Goal: Task Accomplishment & Management: Manage account settings

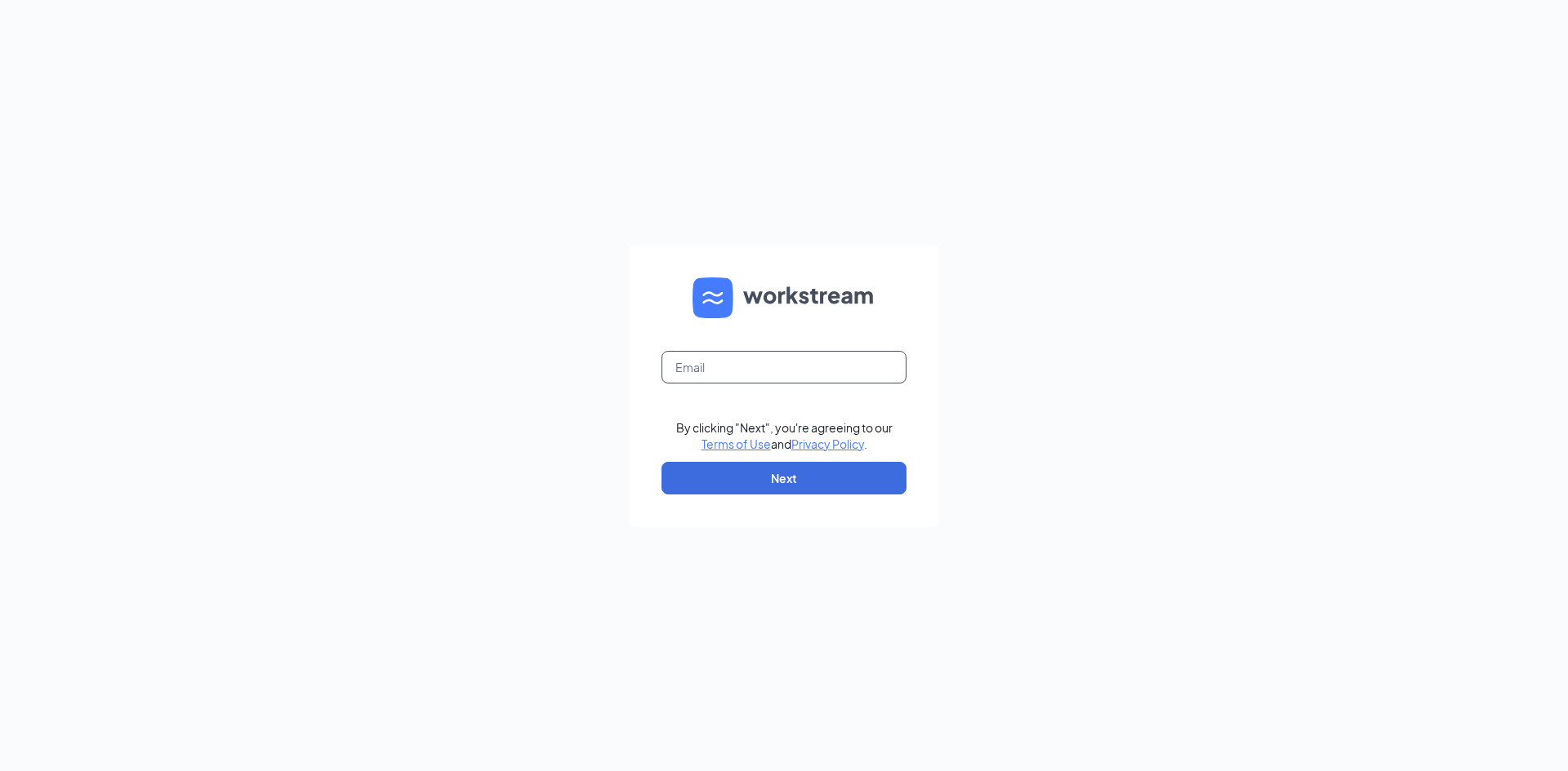
click at [726, 370] on input "text" at bounding box center [783, 367] width 245 height 33
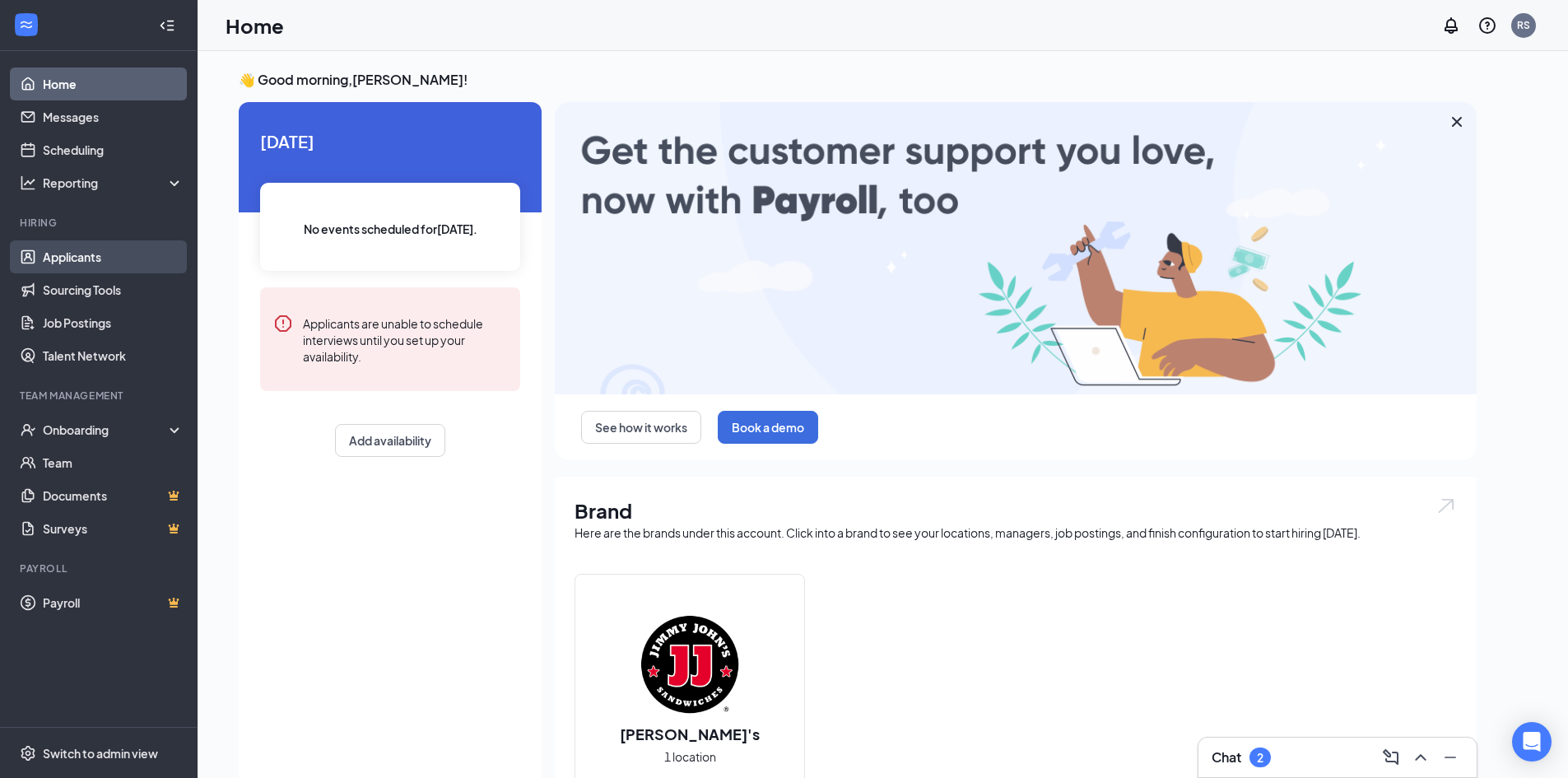
click at [56, 256] on link "Applicants" at bounding box center [113, 256] width 141 height 33
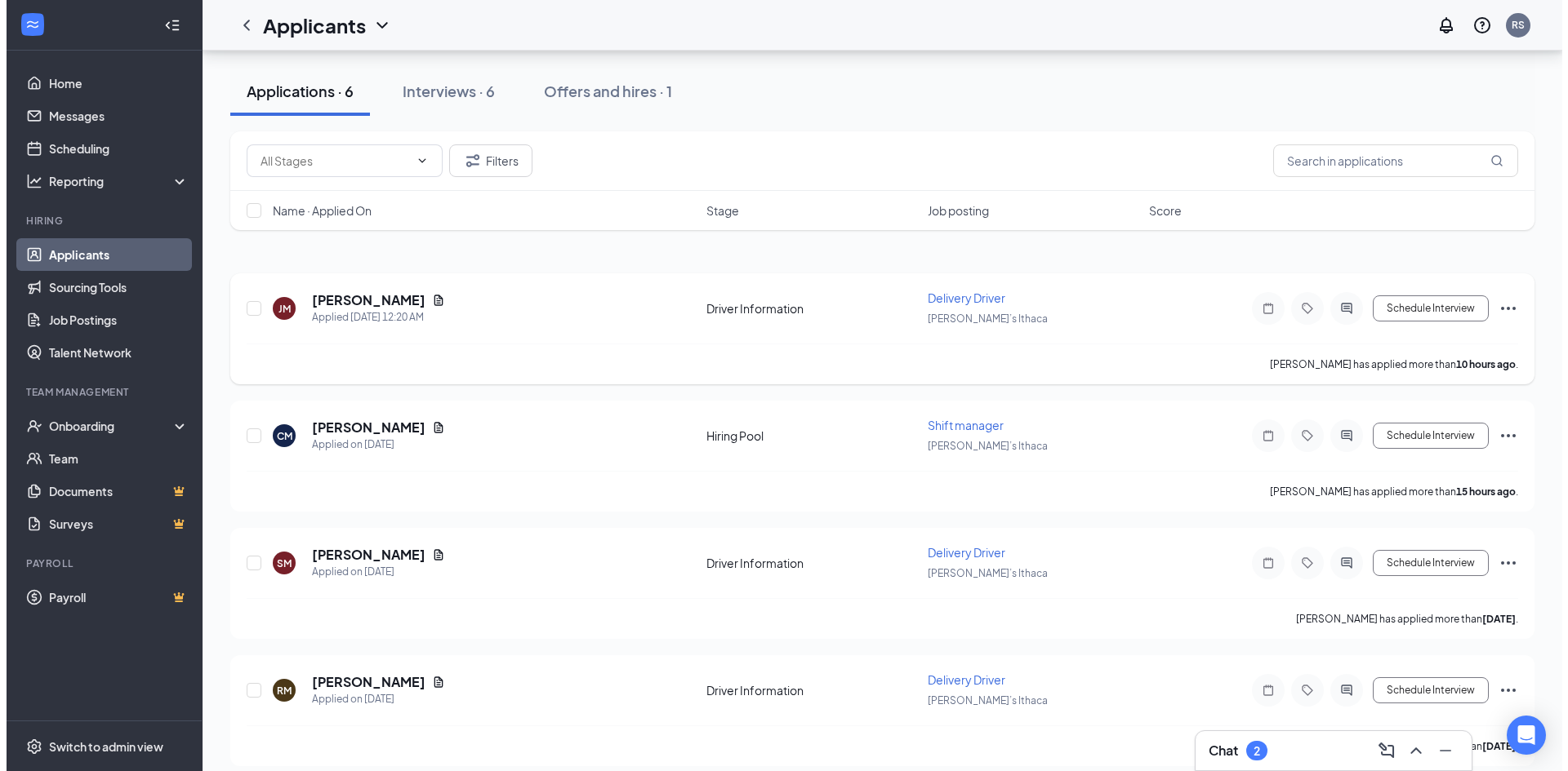
scroll to position [164, 0]
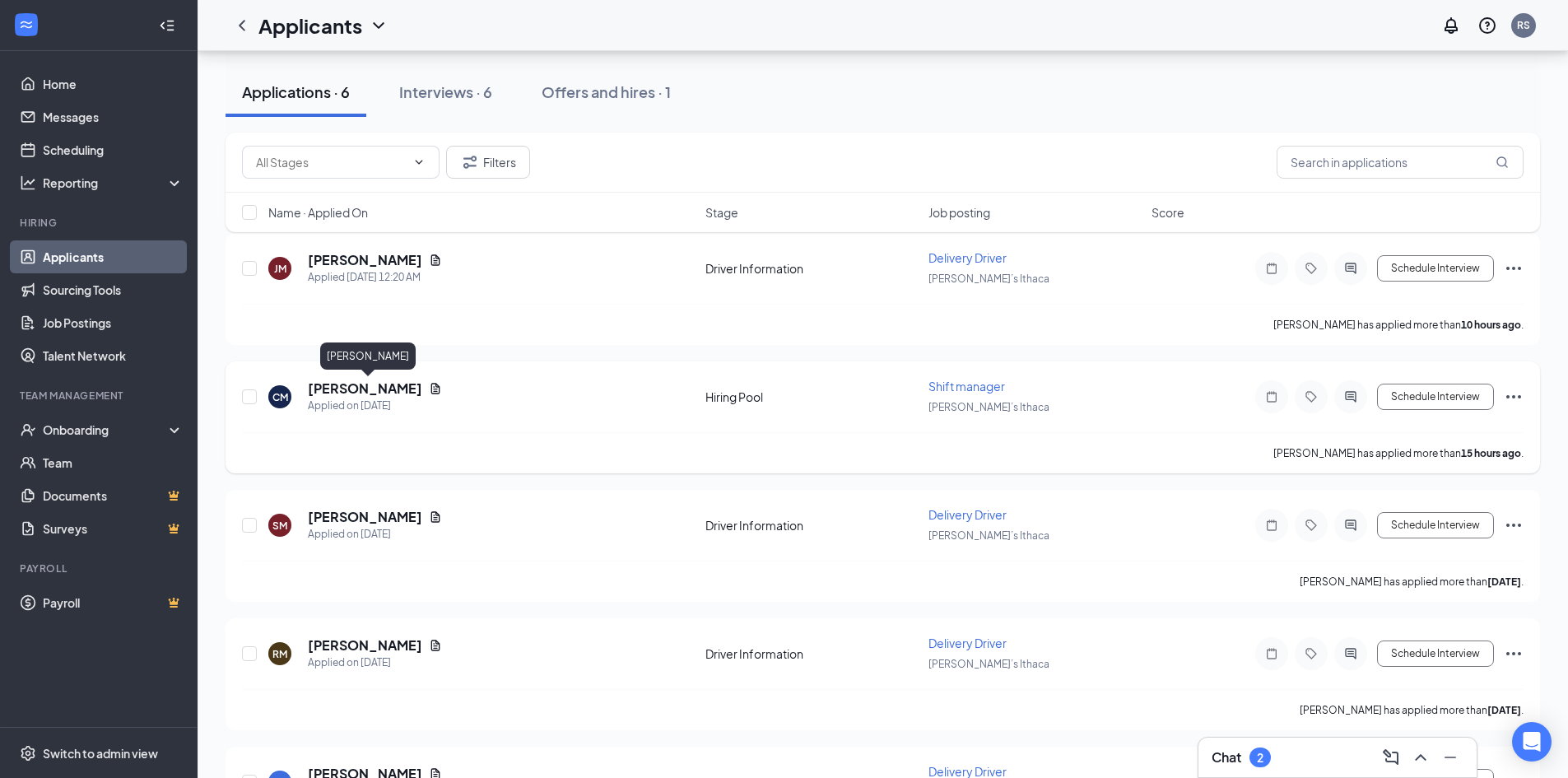
click at [406, 392] on h5 "[PERSON_NAME]" at bounding box center [365, 388] width 115 height 18
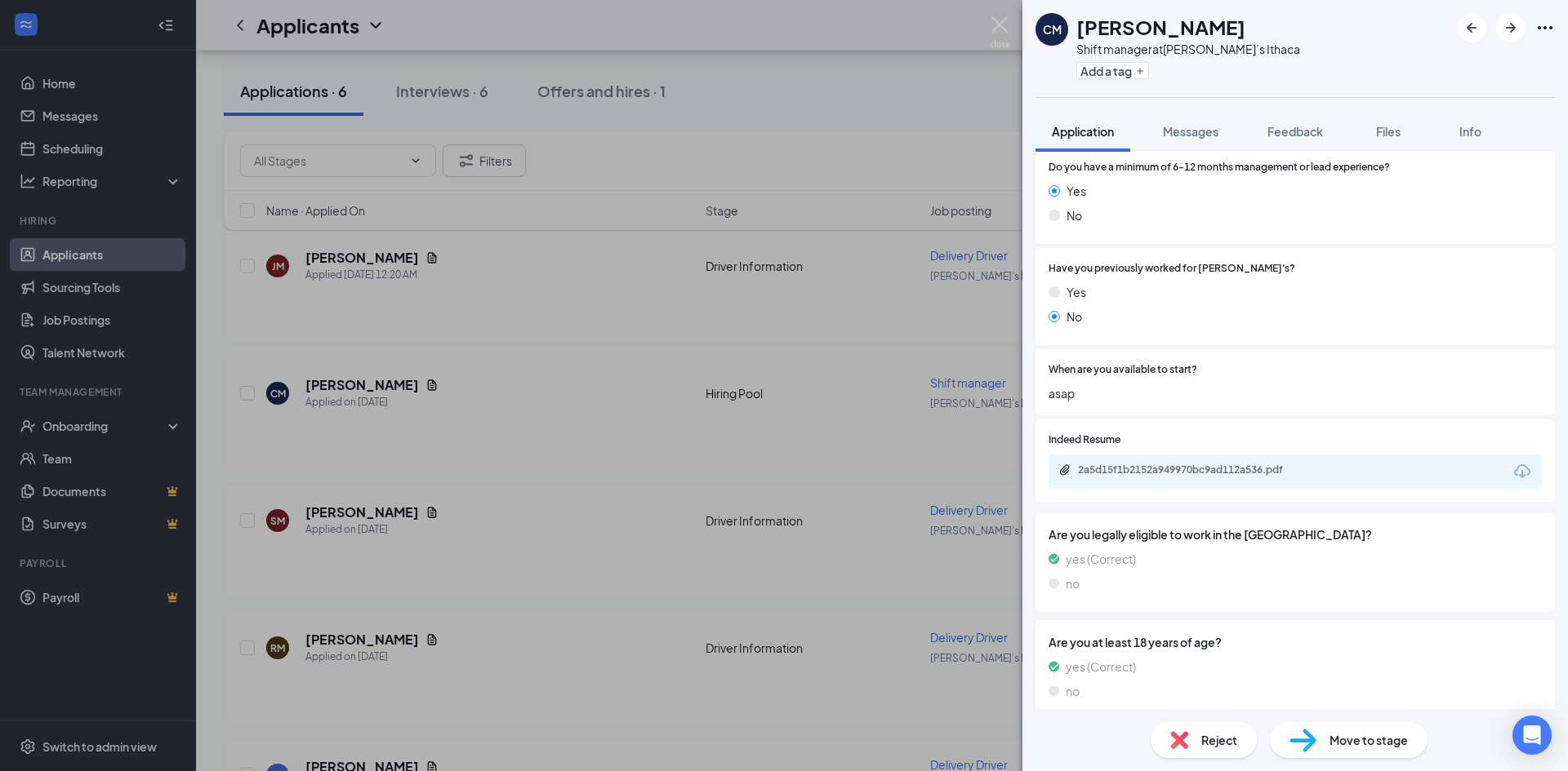
scroll to position [259, 0]
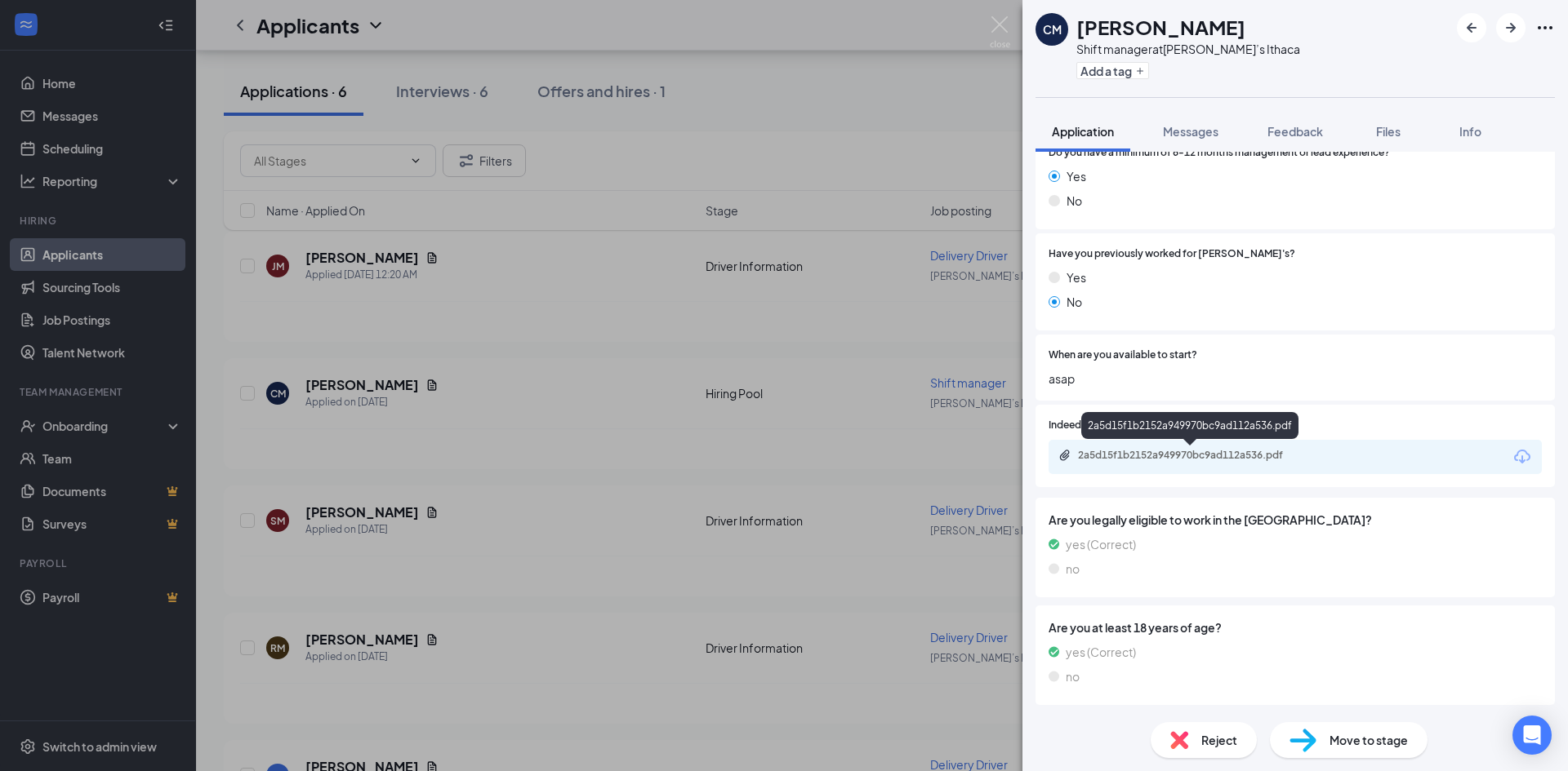
click at [1185, 458] on div "2a5d15f1b2152a949970bc9ad112a536.pdf" at bounding box center [1193, 455] width 229 height 13
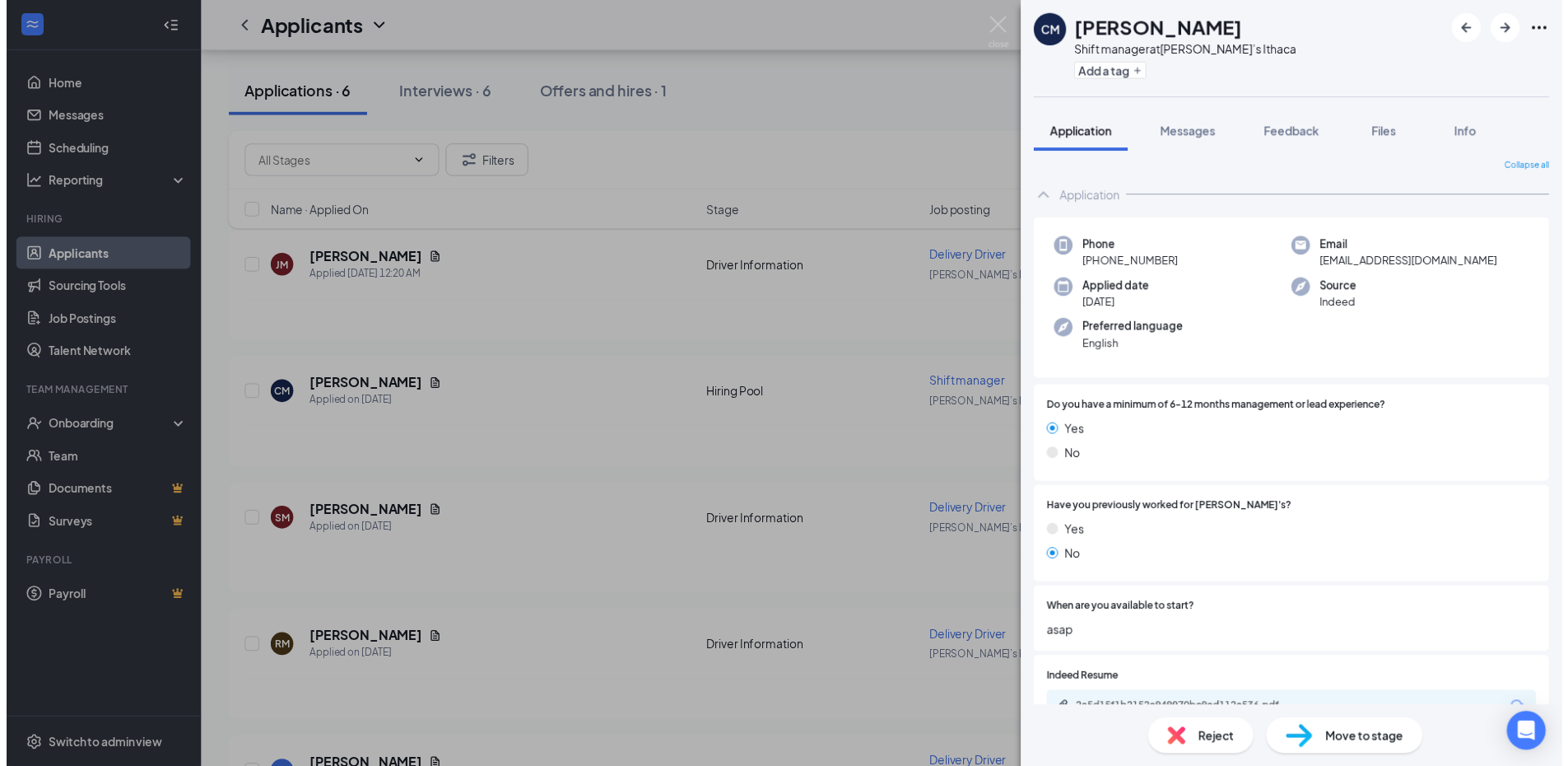
scroll to position [0, 0]
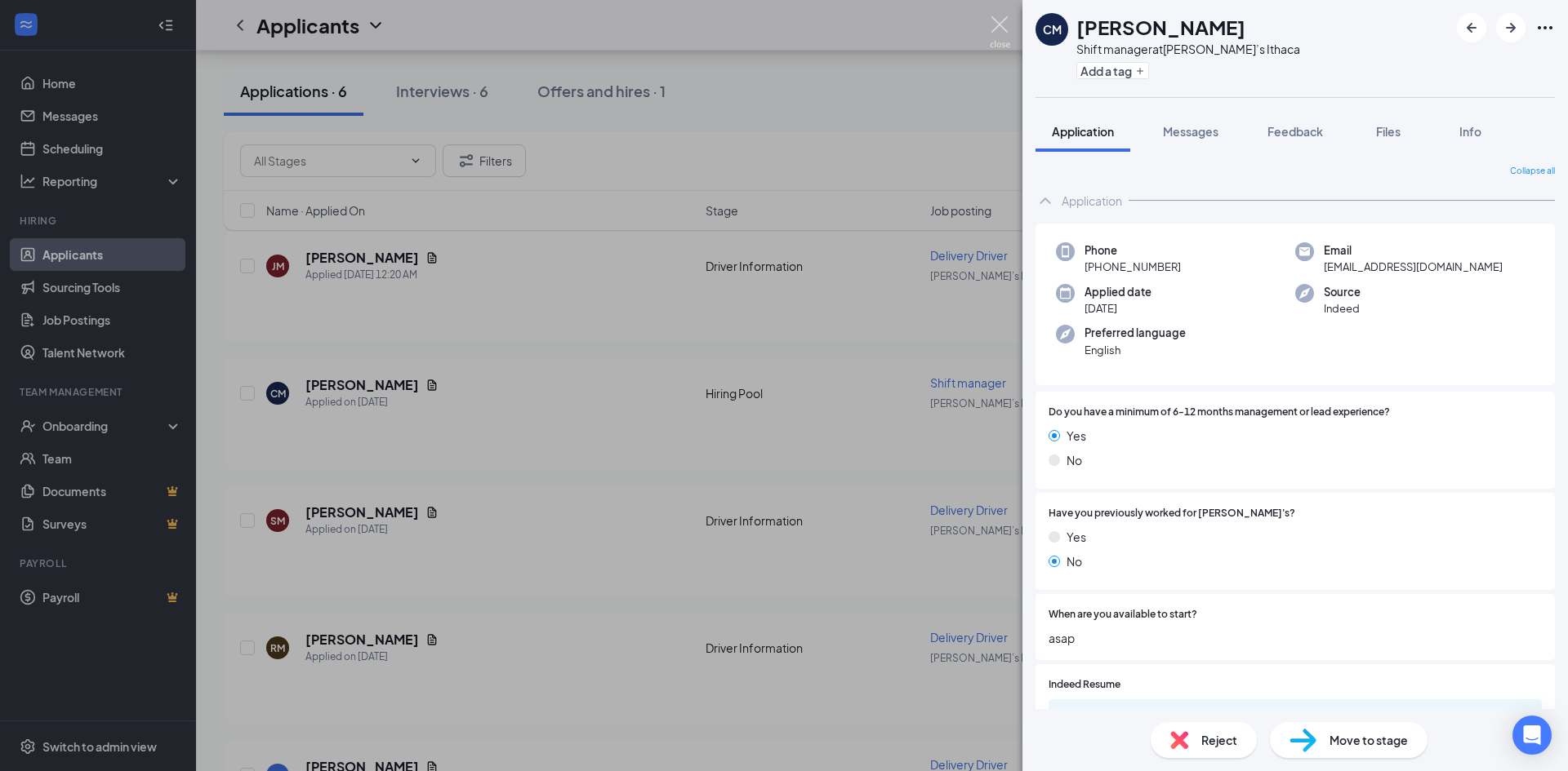
click at [995, 23] on img at bounding box center [1000, 32] width 20 height 32
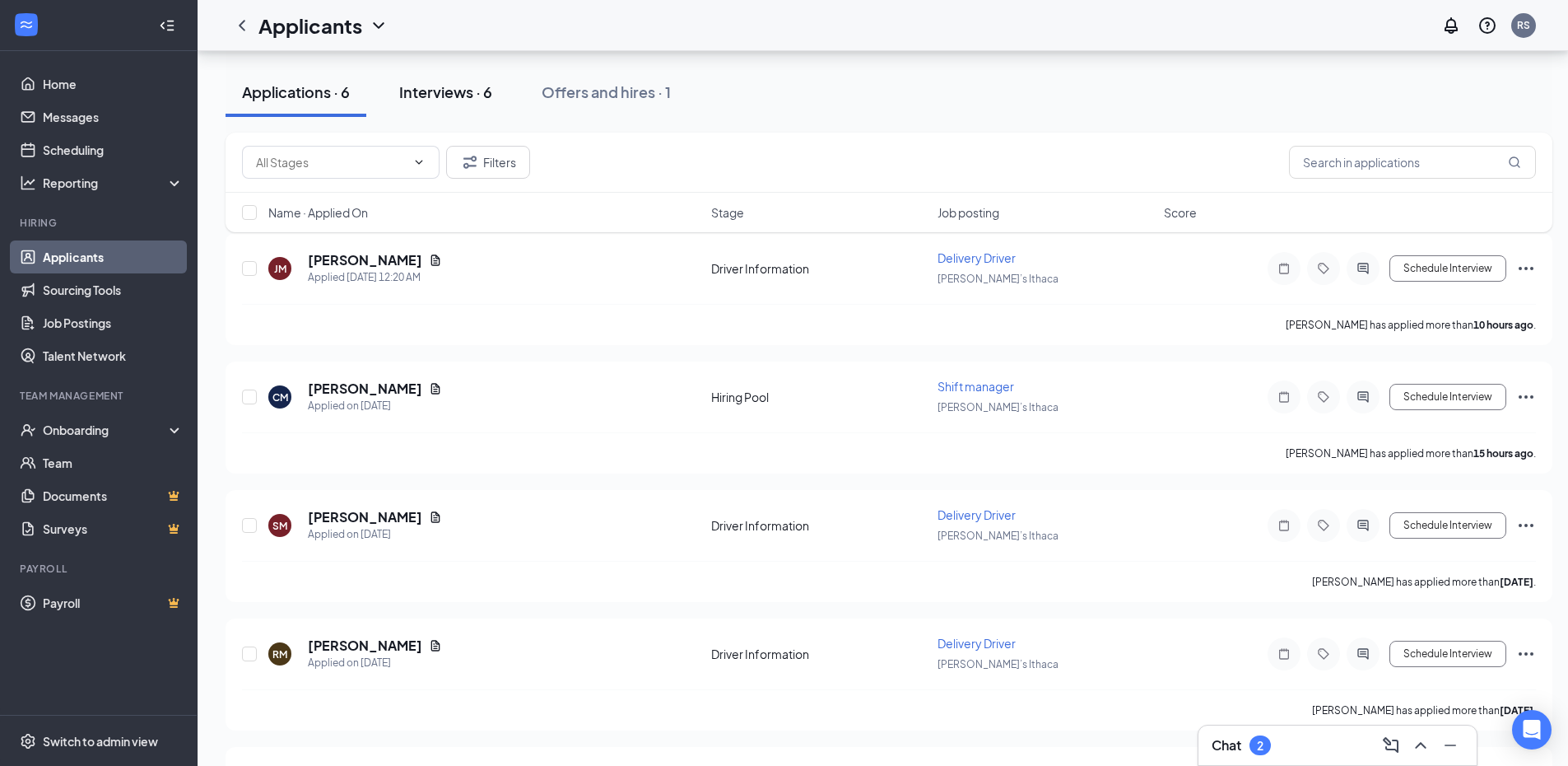
click at [464, 97] on div "Interviews · 6" at bounding box center [445, 91] width 93 height 21
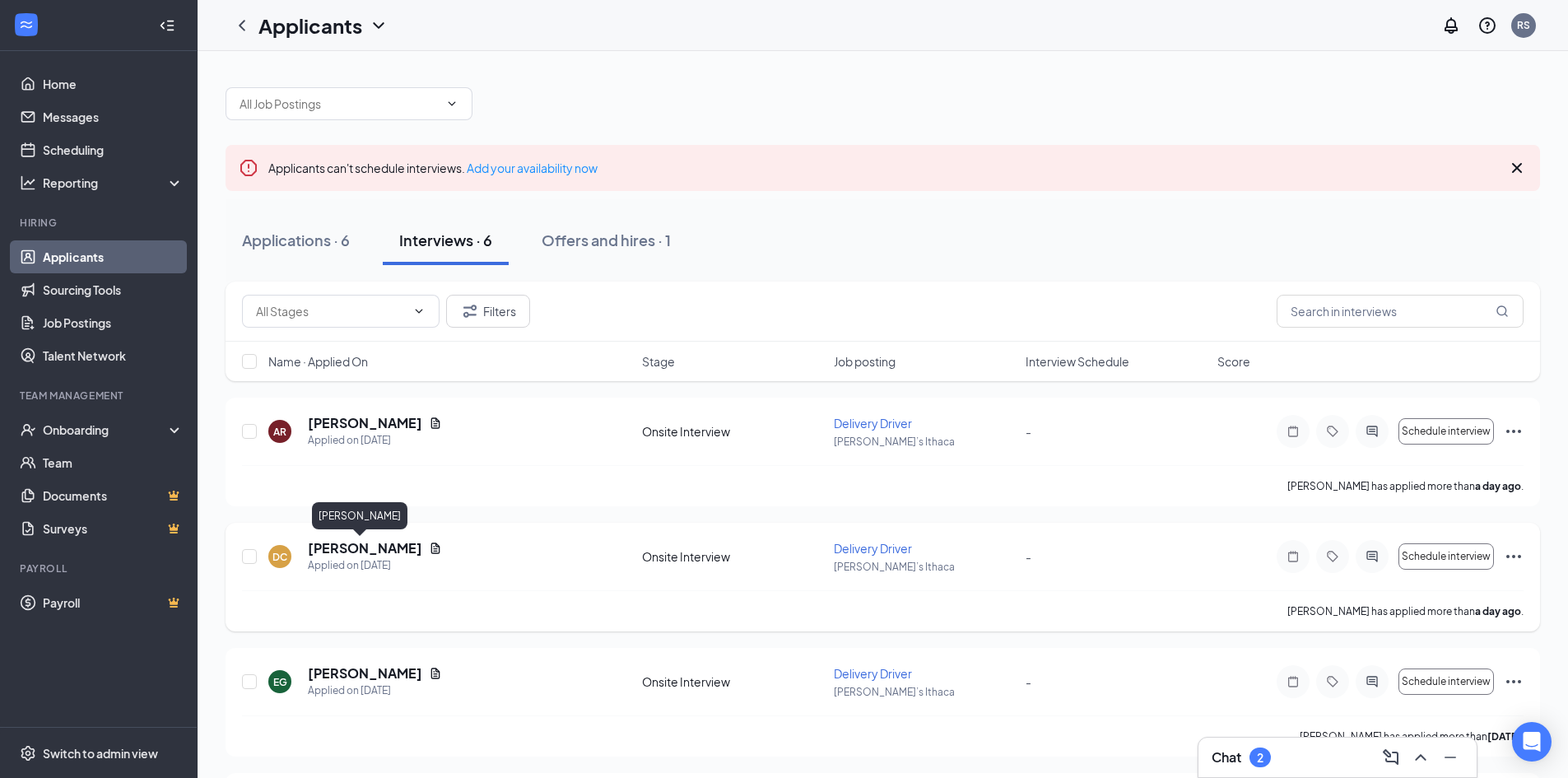
click at [372, 553] on h5 "[PERSON_NAME]" at bounding box center [365, 548] width 115 height 18
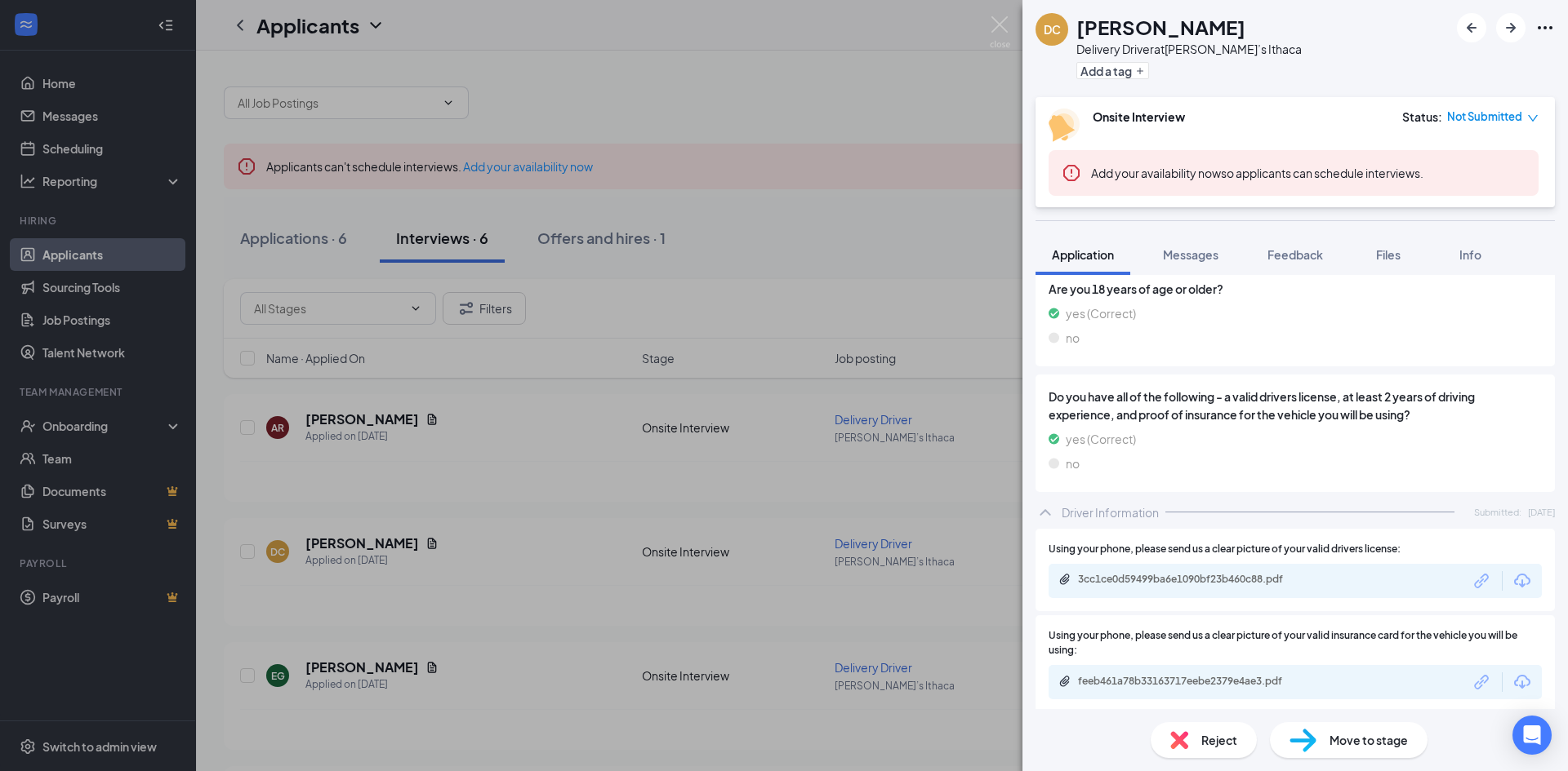
scroll to position [770, 0]
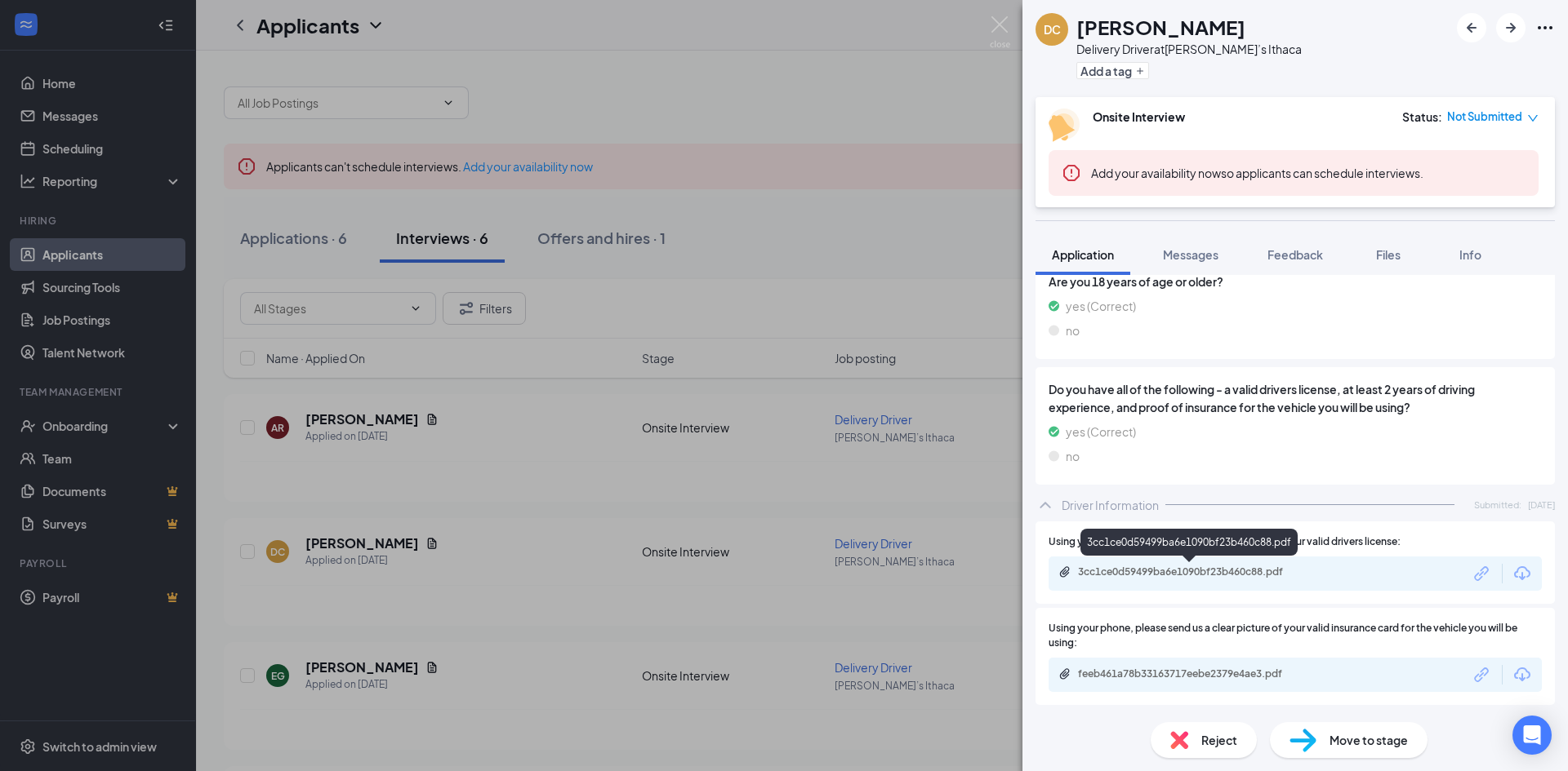
click at [1185, 569] on div "3cc1ce0d59499ba6e1090bf23b460c88.pdf" at bounding box center [1193, 572] width 229 height 13
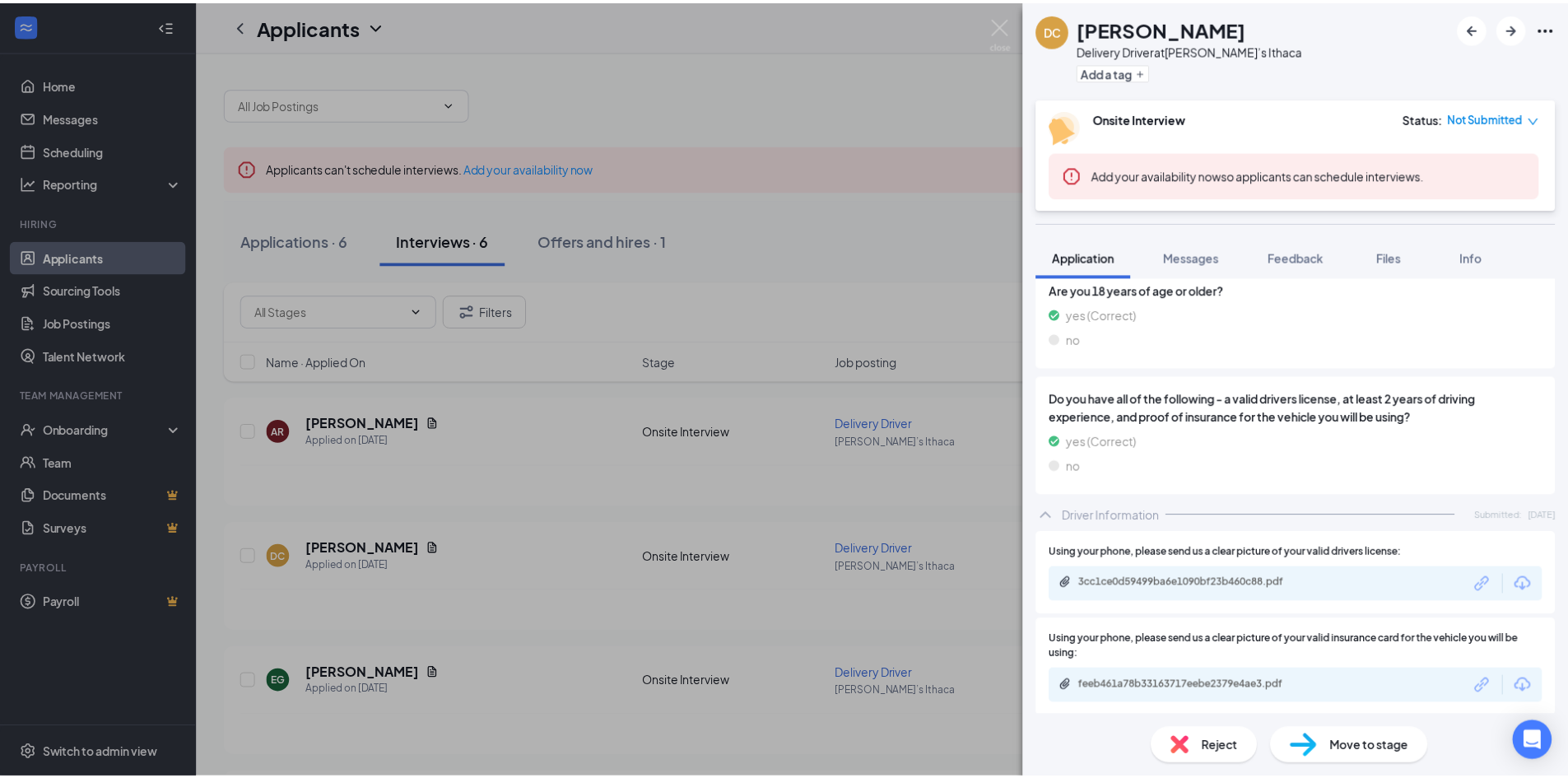
scroll to position [195, 0]
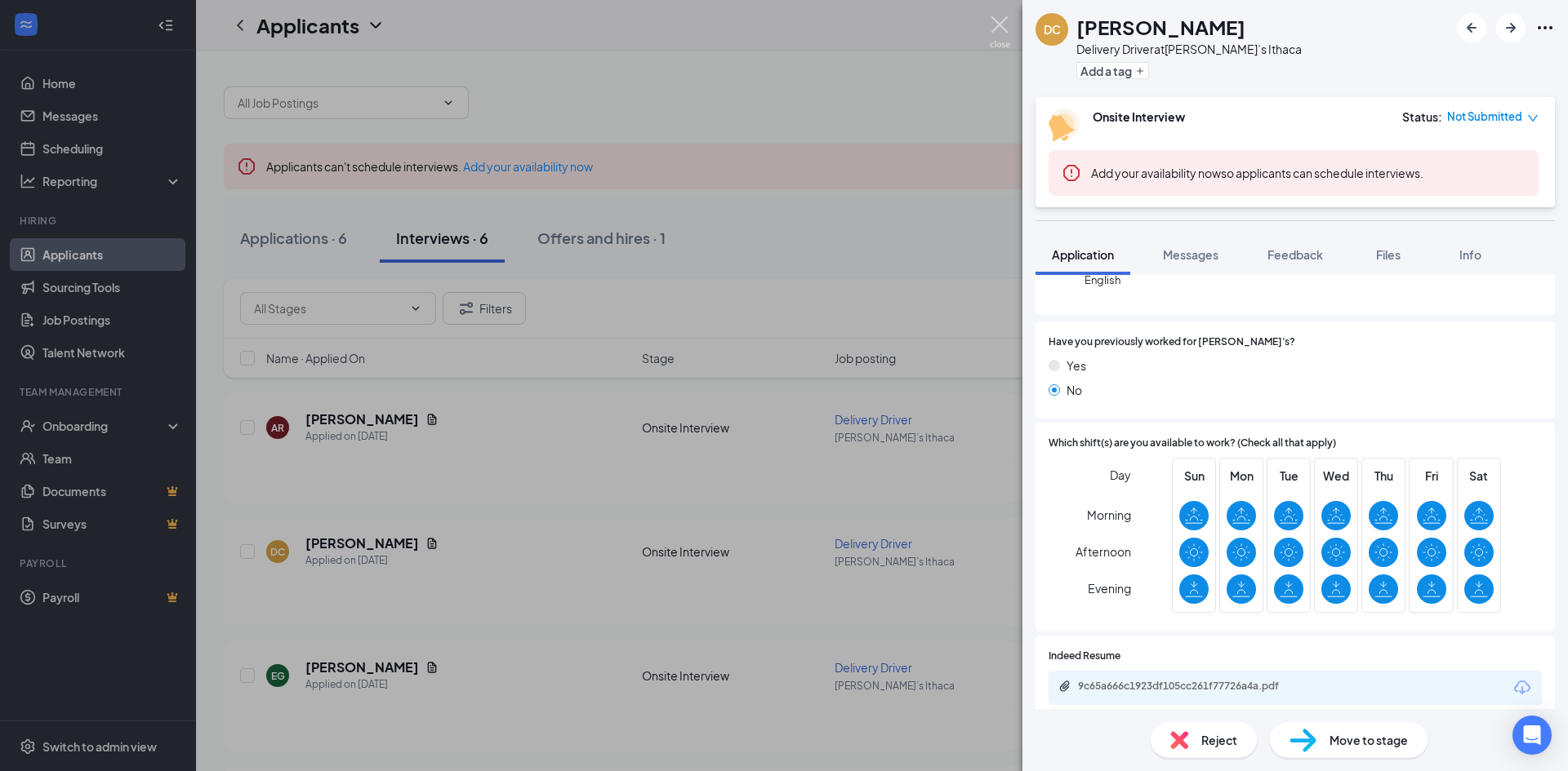
click at [993, 22] on img at bounding box center [1000, 32] width 20 height 32
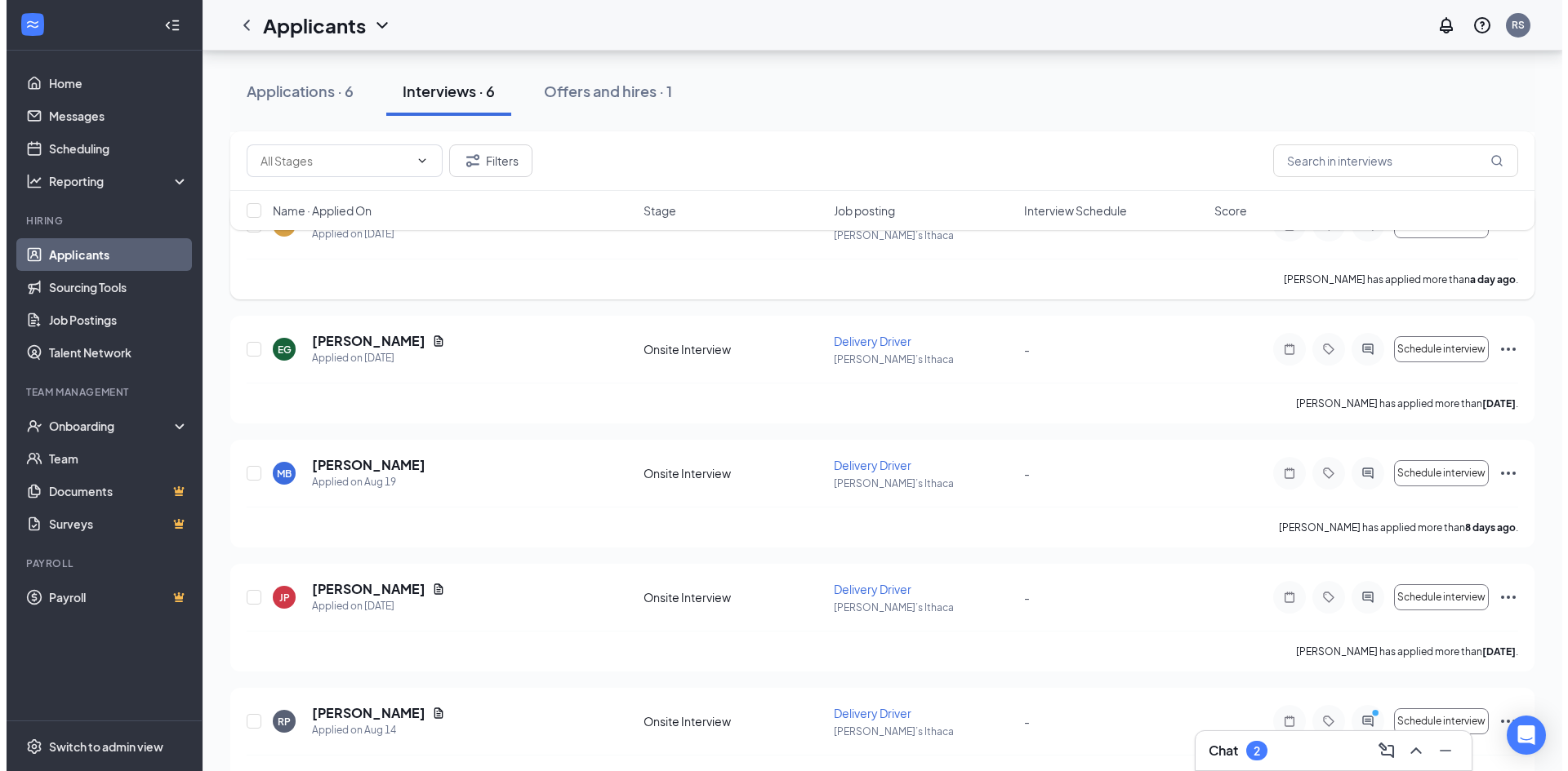
scroll to position [370, 0]
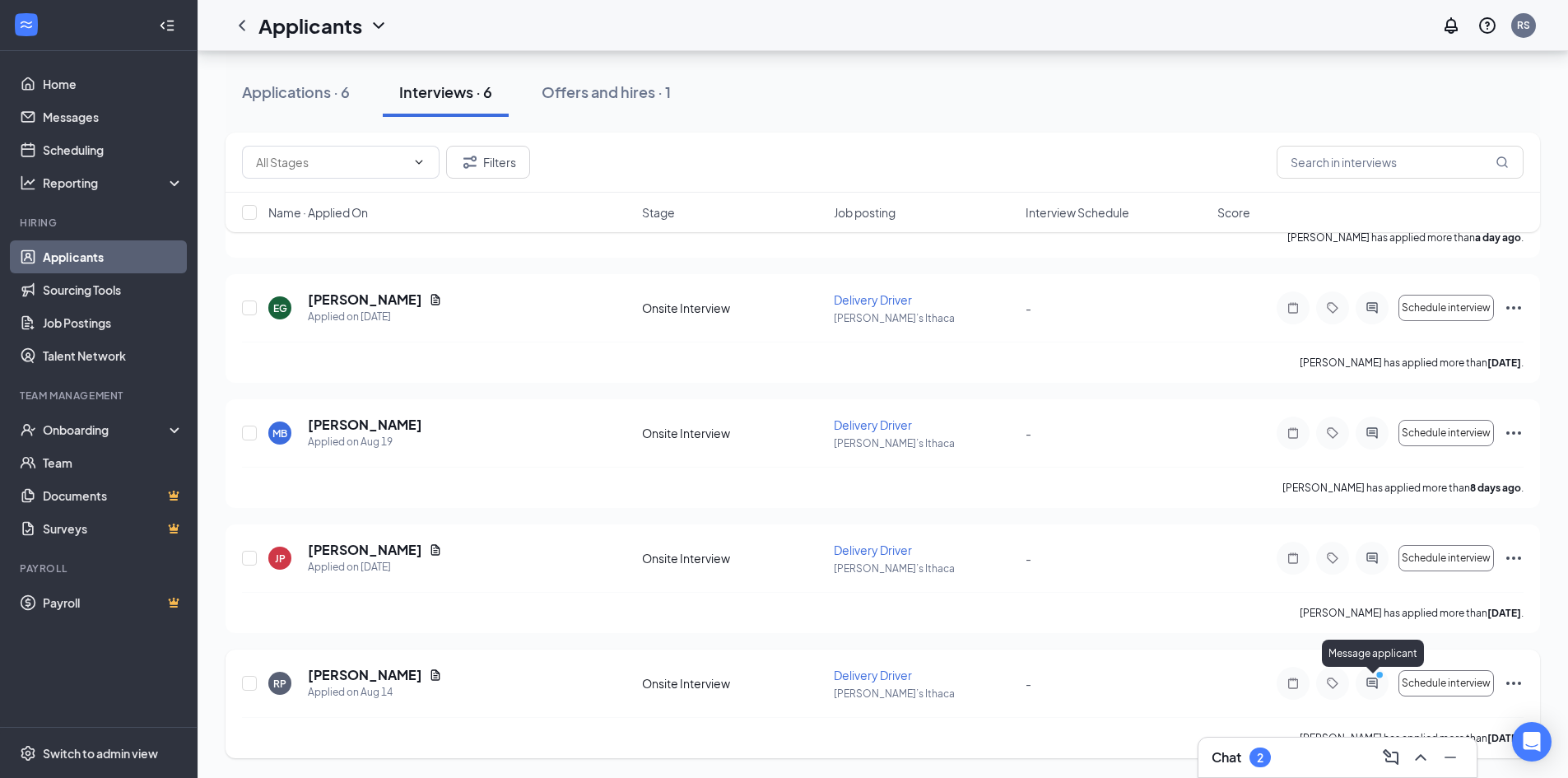
click at [1381, 682] on icon "PrimaryDot" at bounding box center [1382, 676] width 20 height 13
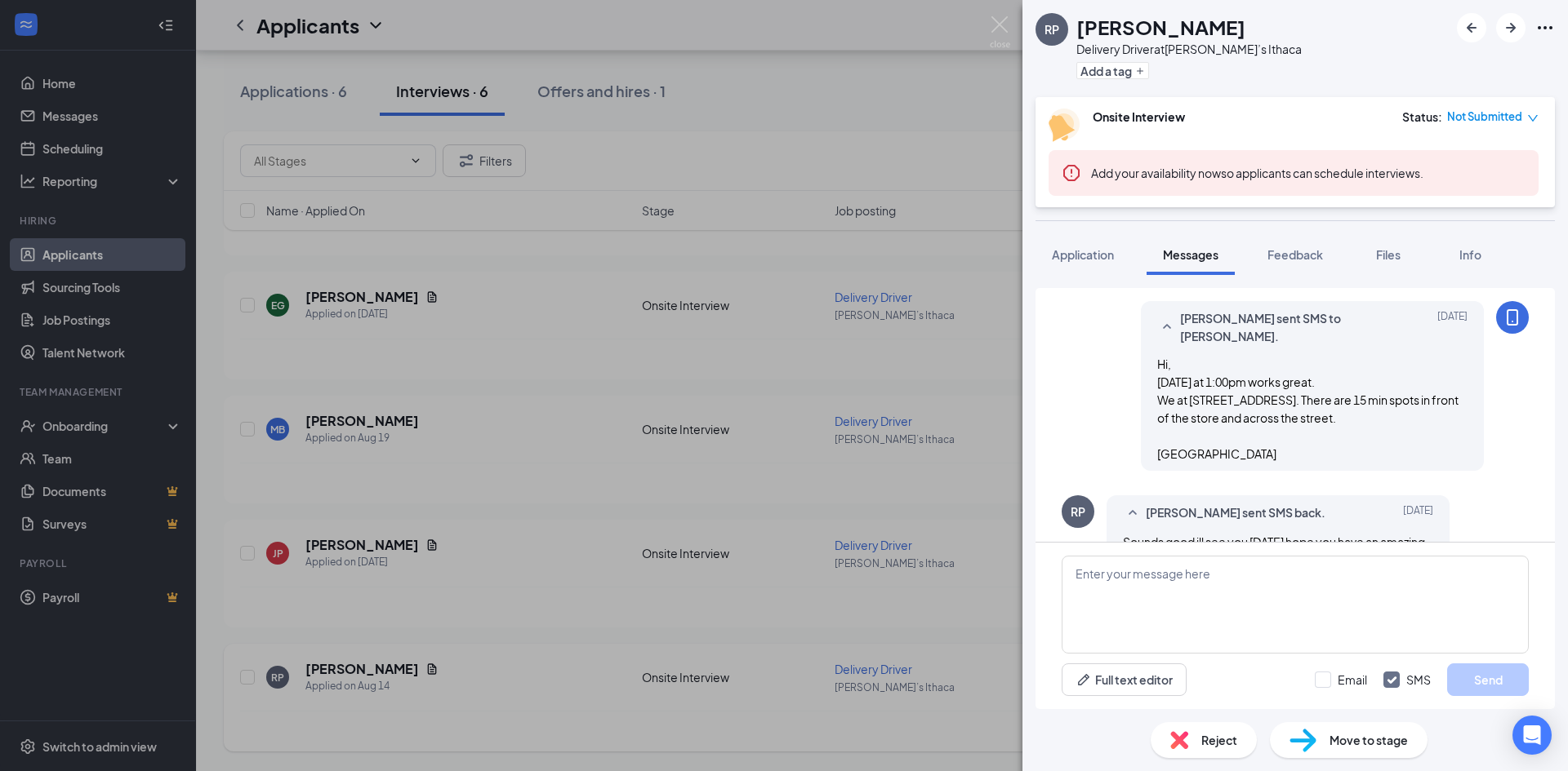
scroll to position [1285, 0]
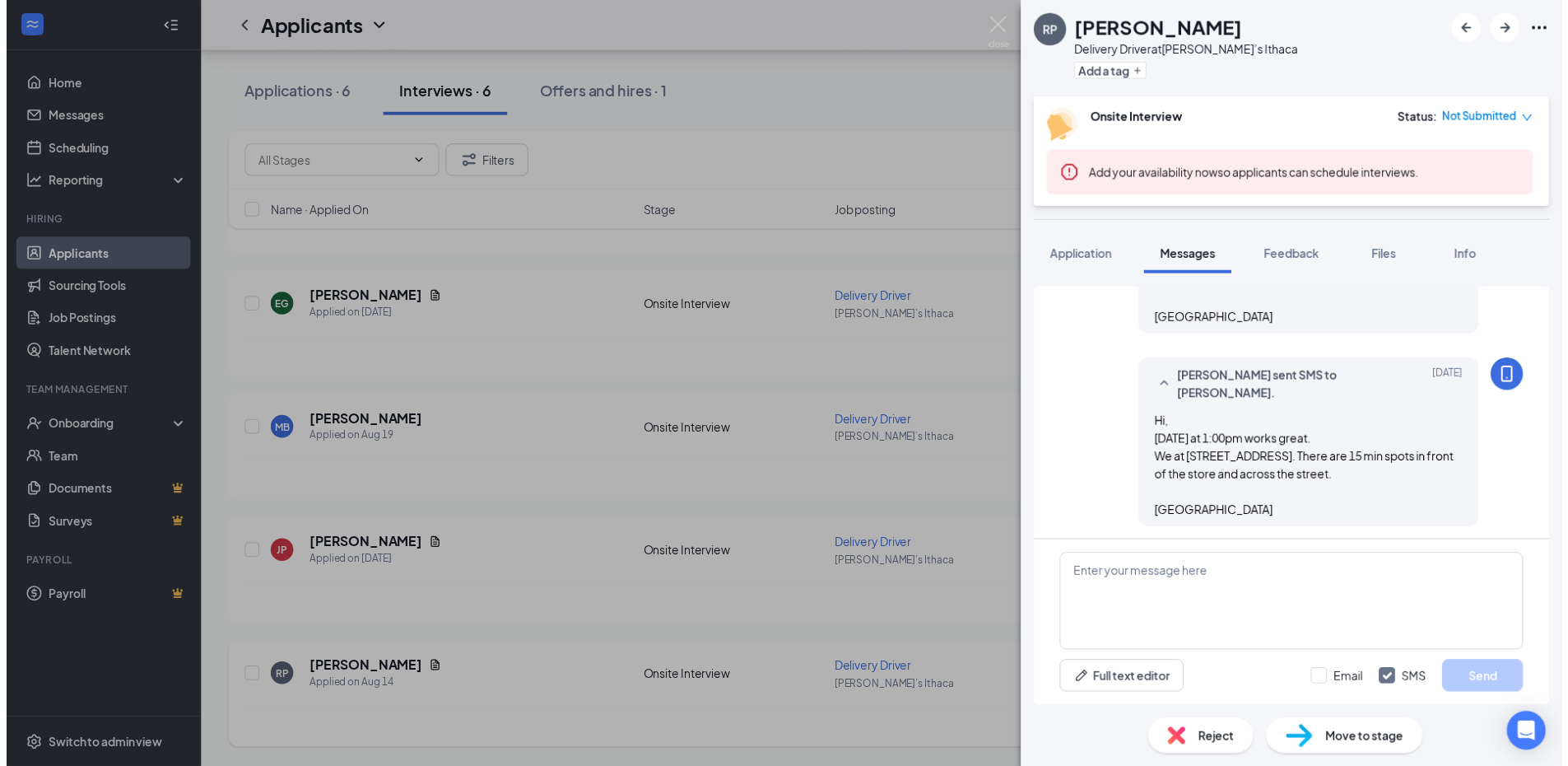
scroll to position [1297, 0]
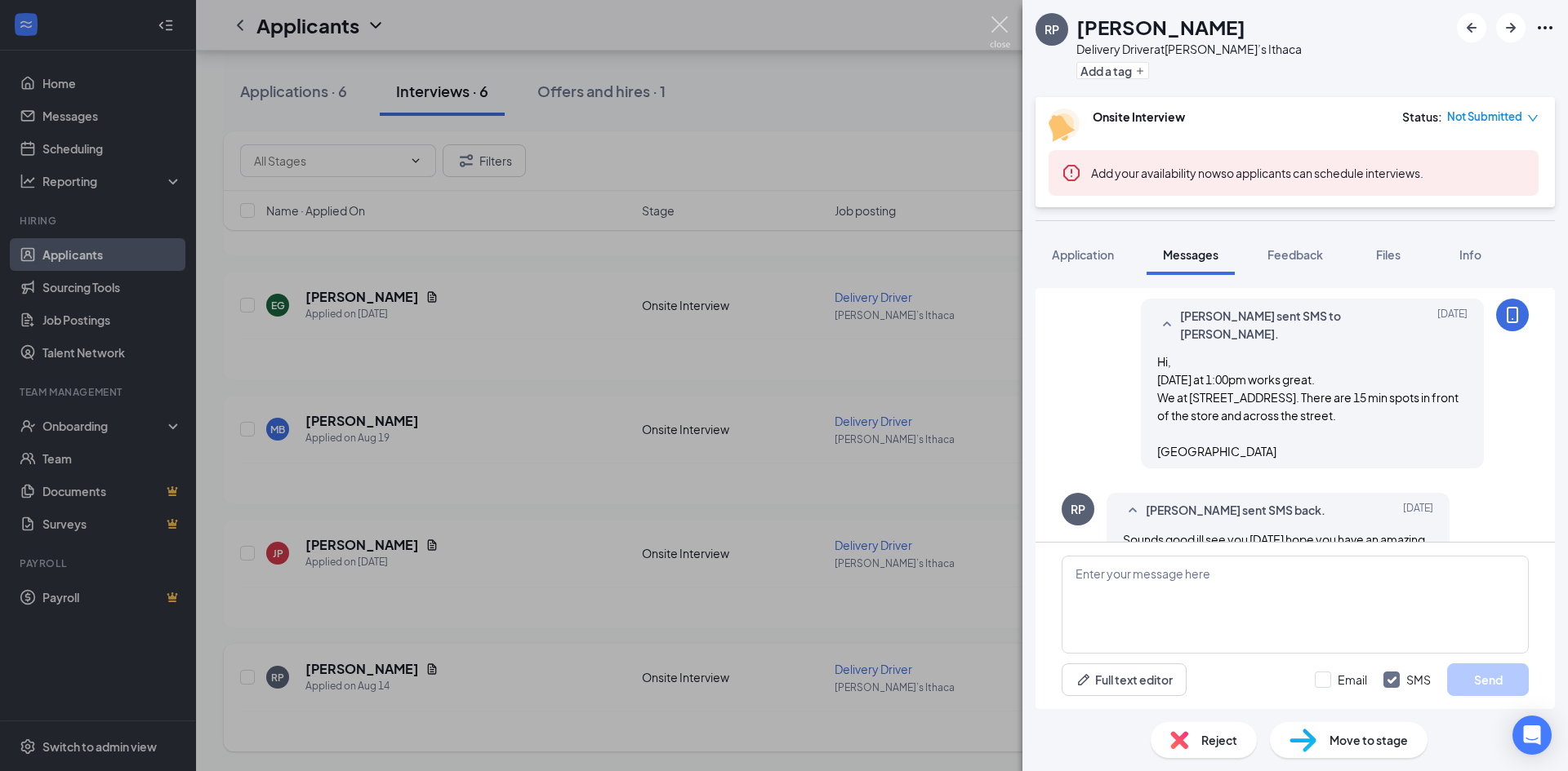
click at [1004, 28] on img at bounding box center [1000, 32] width 20 height 32
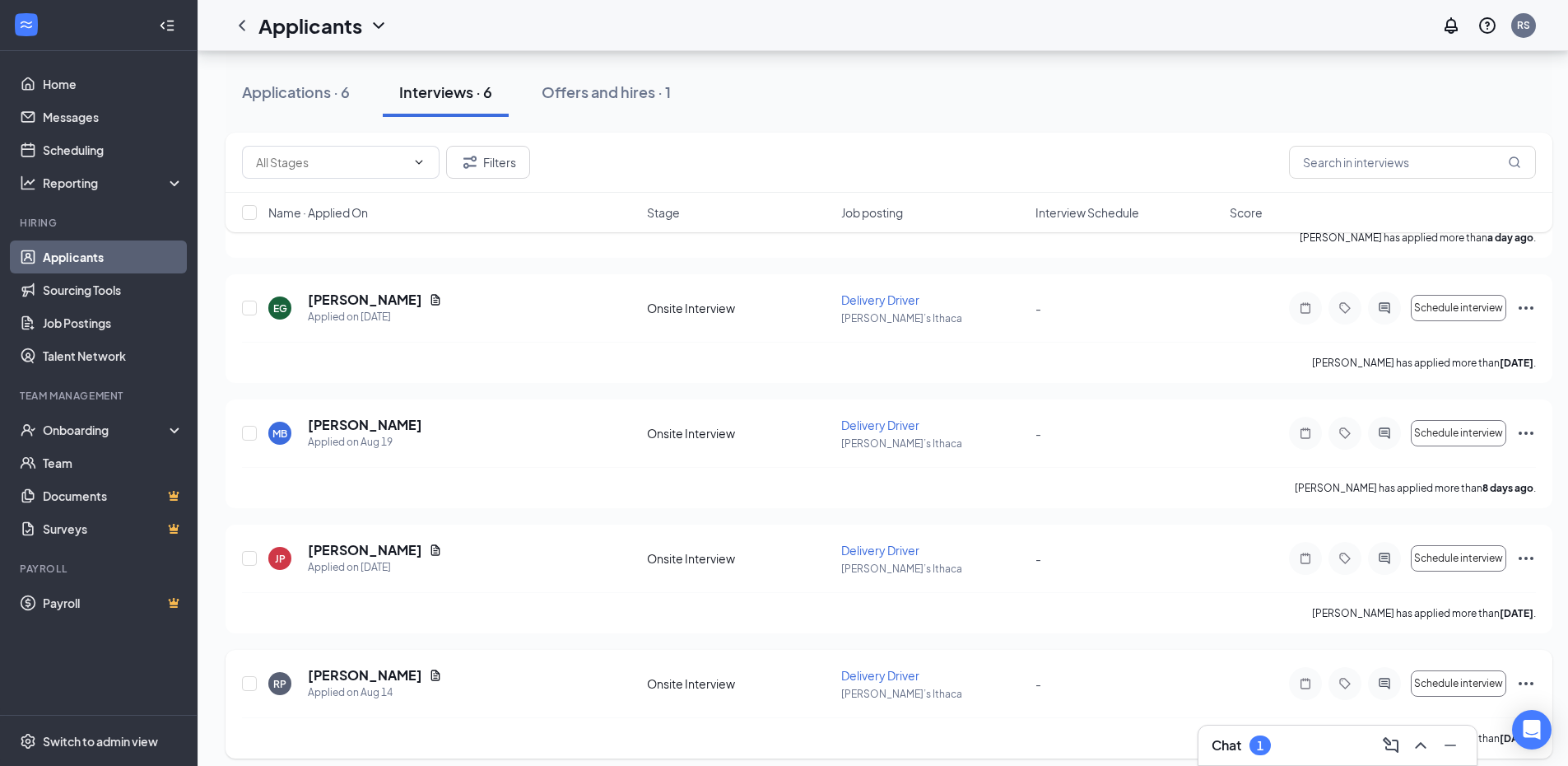
click at [1240, 747] on h3 "Chat" at bounding box center [1226, 745] width 30 height 18
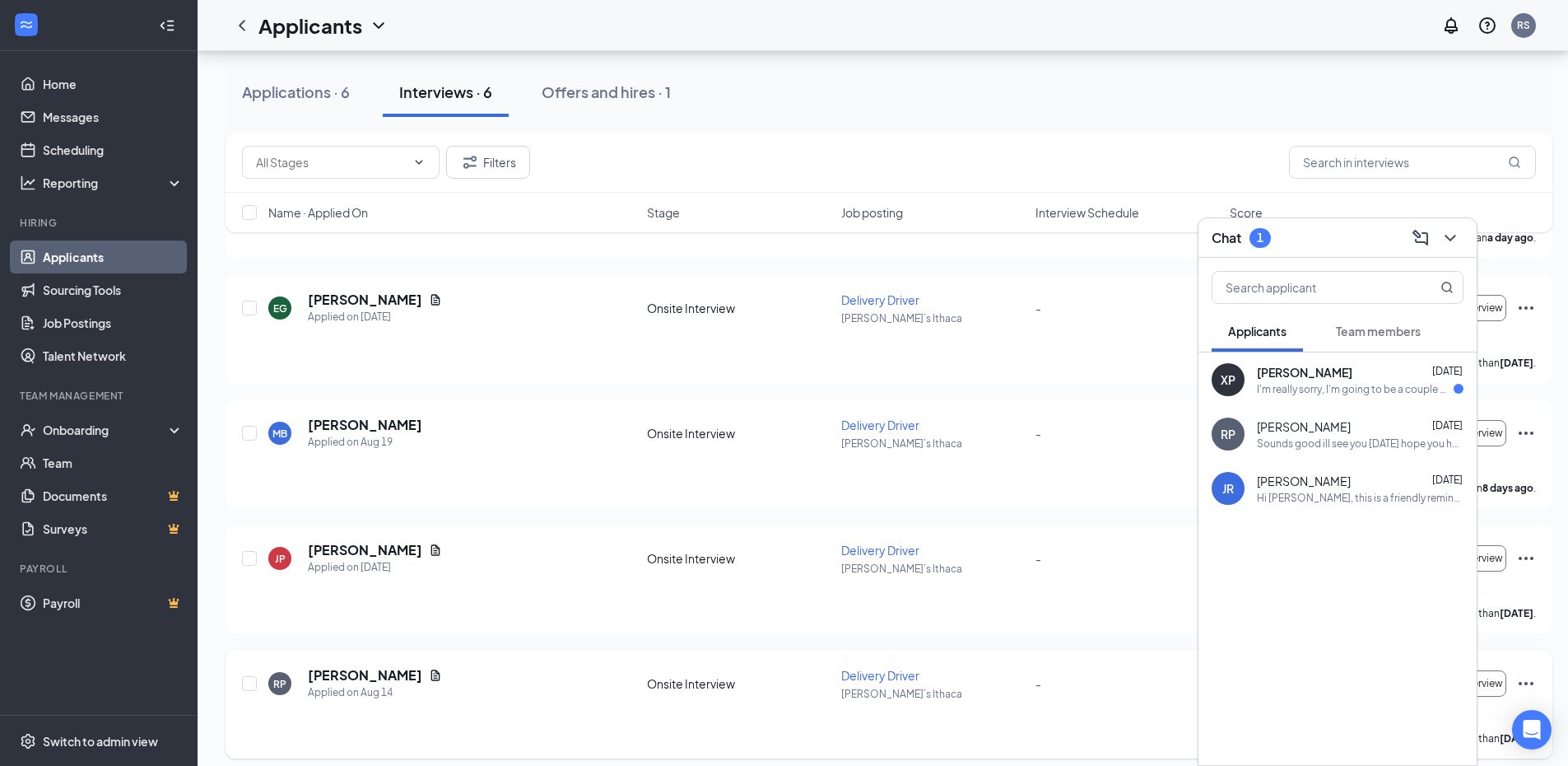
click at [1302, 372] on span "[PERSON_NAME]" at bounding box center [1305, 372] width 96 height 16
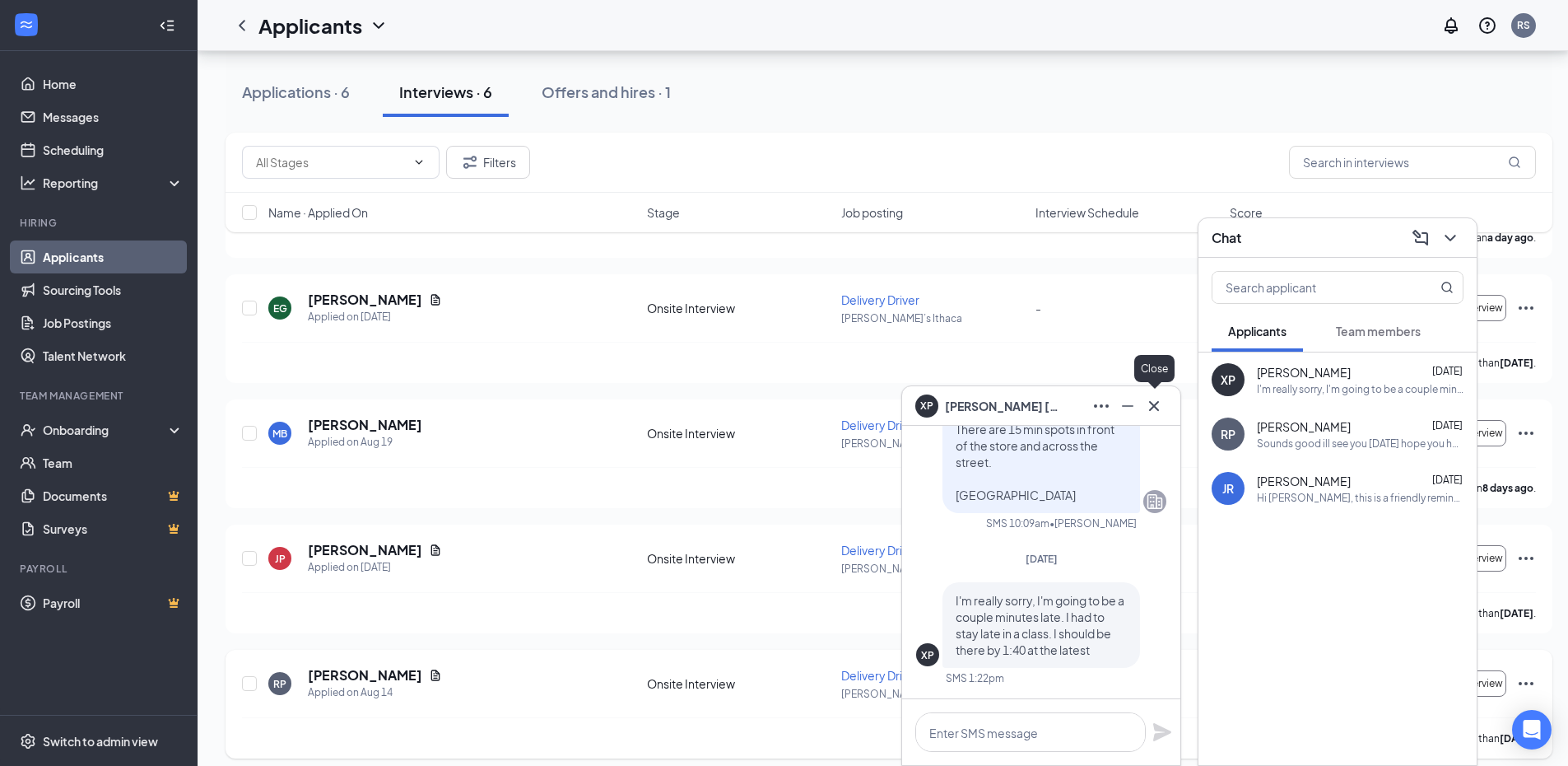
click at [1160, 402] on icon "Cross" at bounding box center [1154, 405] width 20 height 20
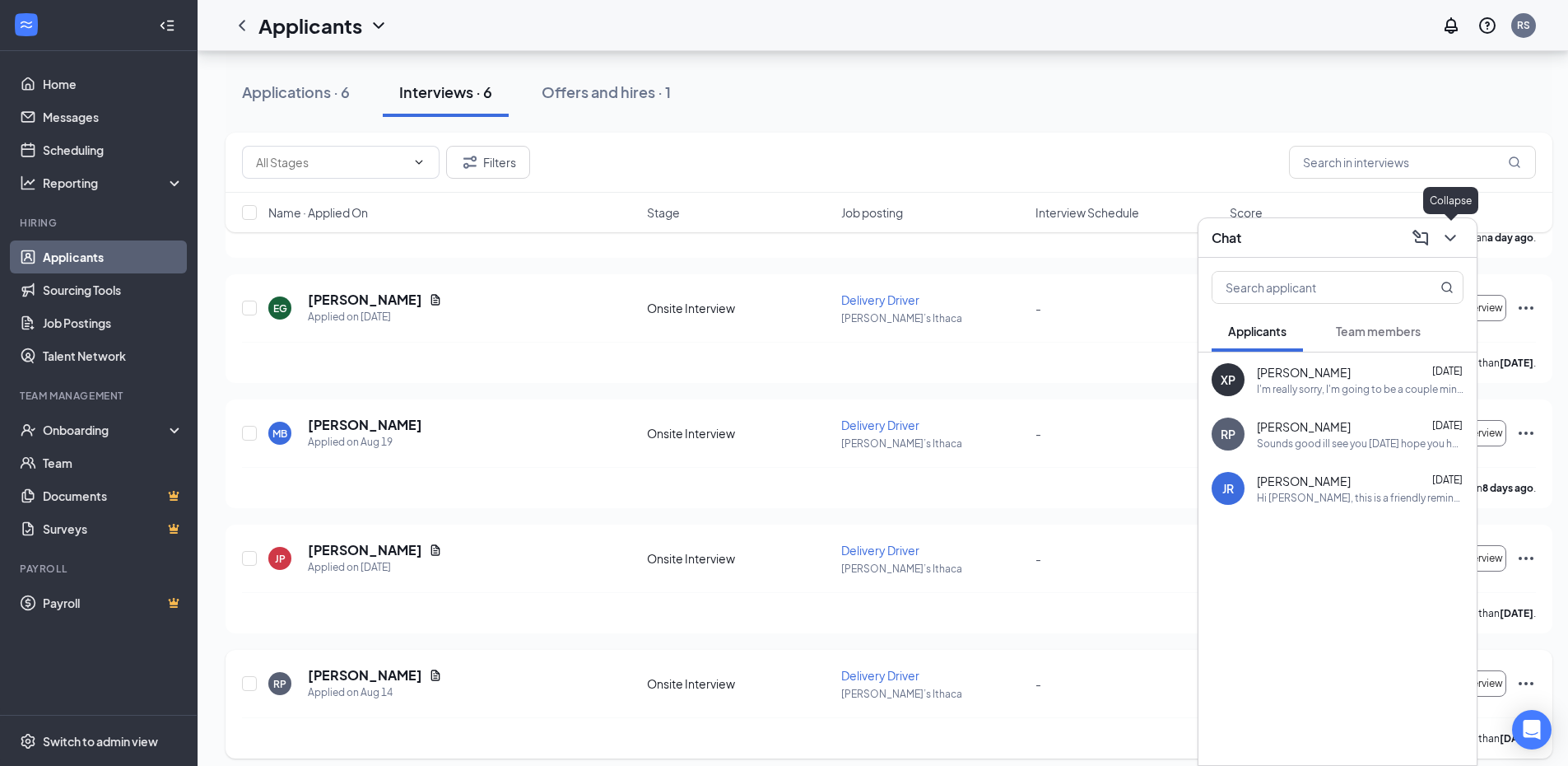
click at [1448, 237] on icon "ChevronDown" at bounding box center [1450, 239] width 11 height 7
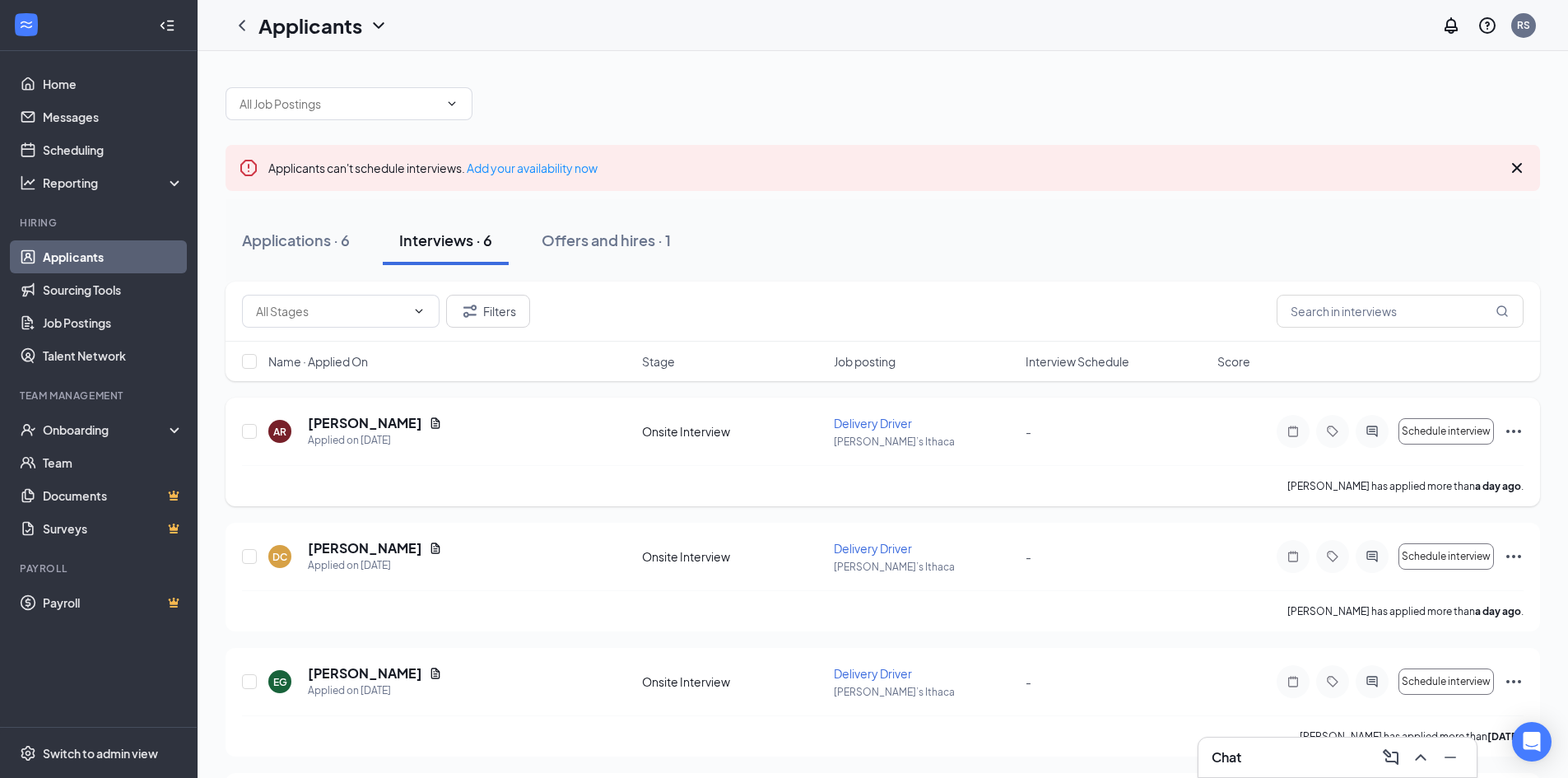
click at [897, 426] on span "Delivery Driver" at bounding box center [873, 423] width 79 height 15
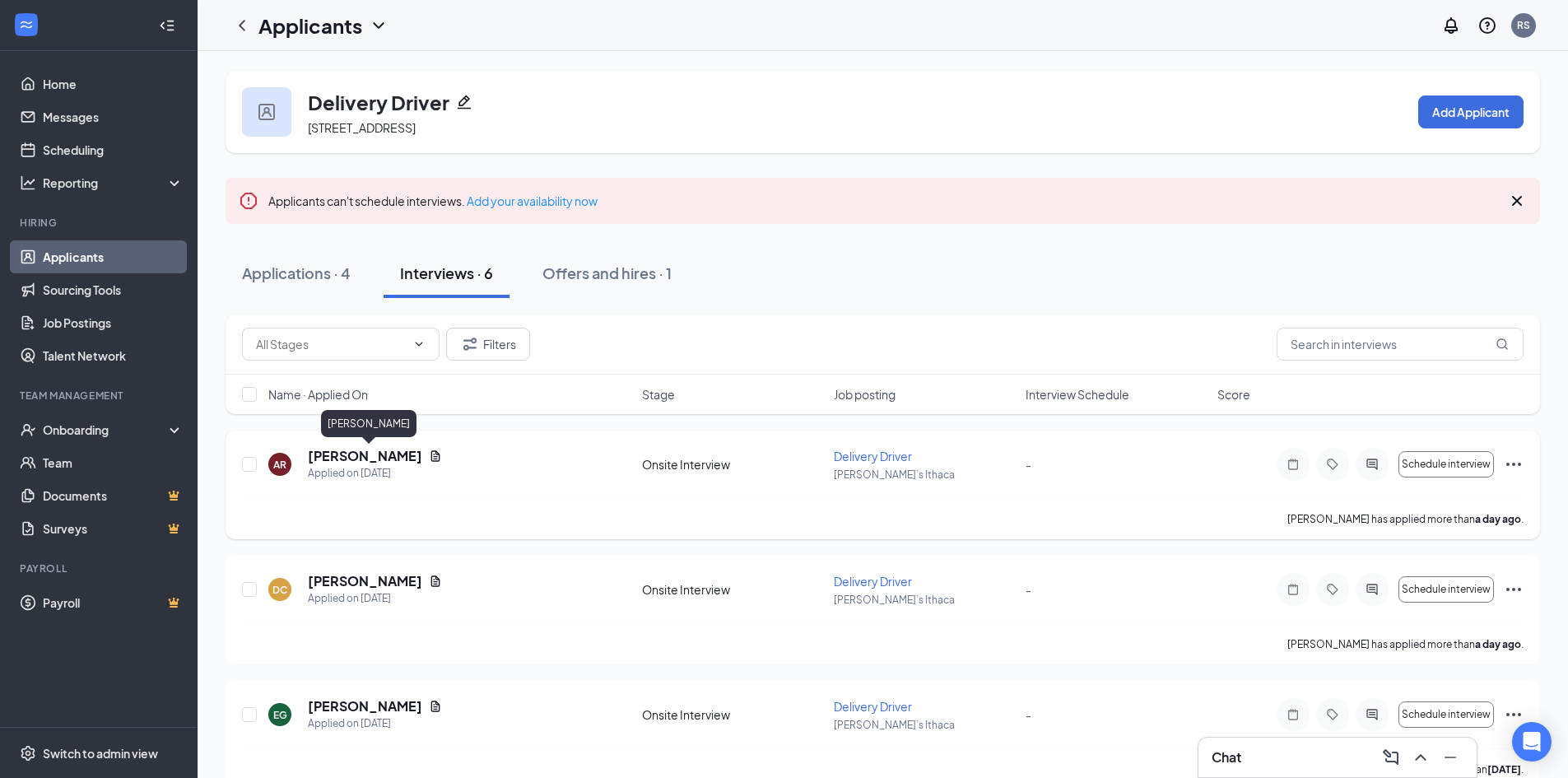
click at [345, 450] on h5 "[PERSON_NAME]" at bounding box center [365, 456] width 115 height 18
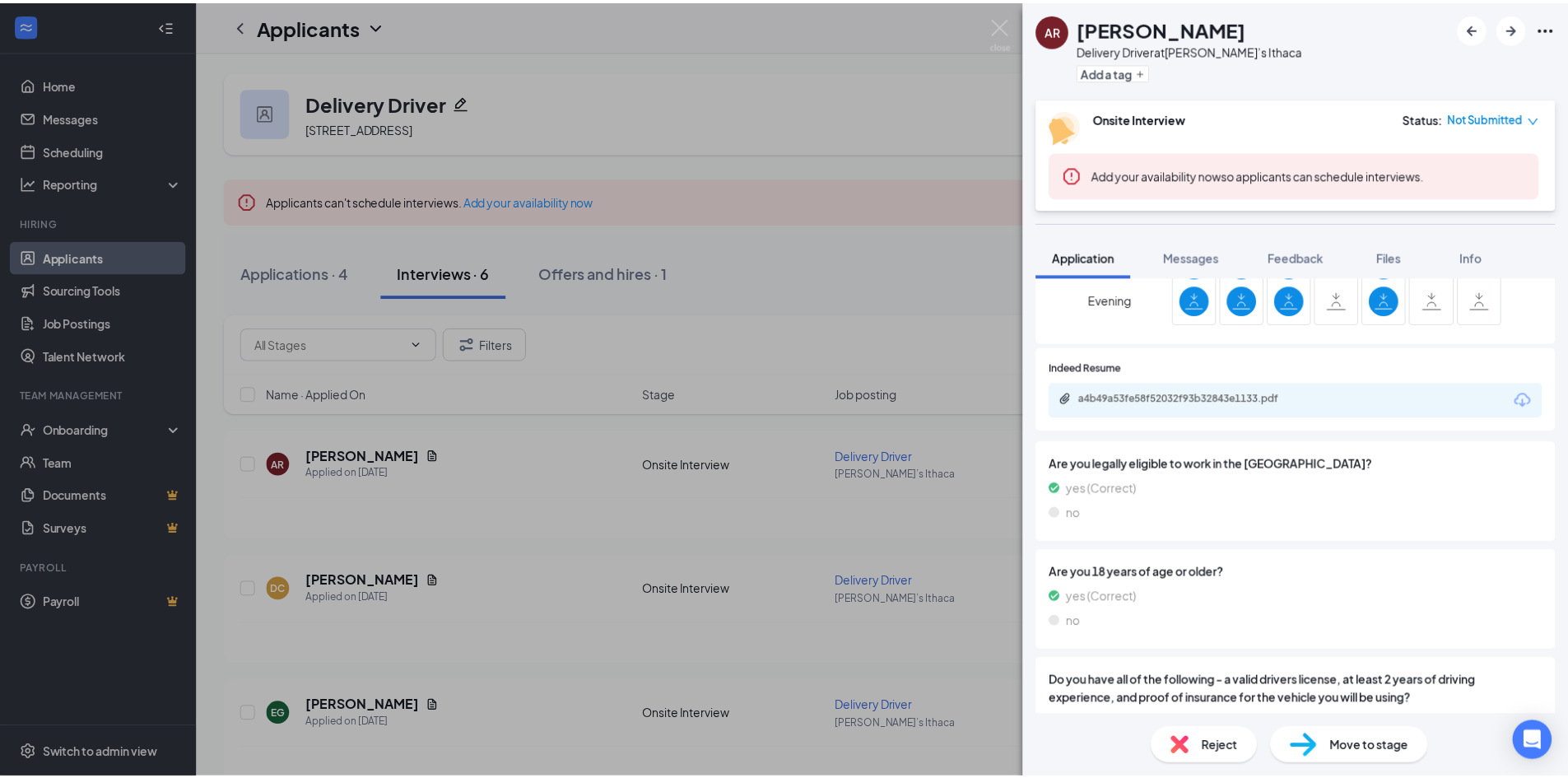
scroll to position [494, 0]
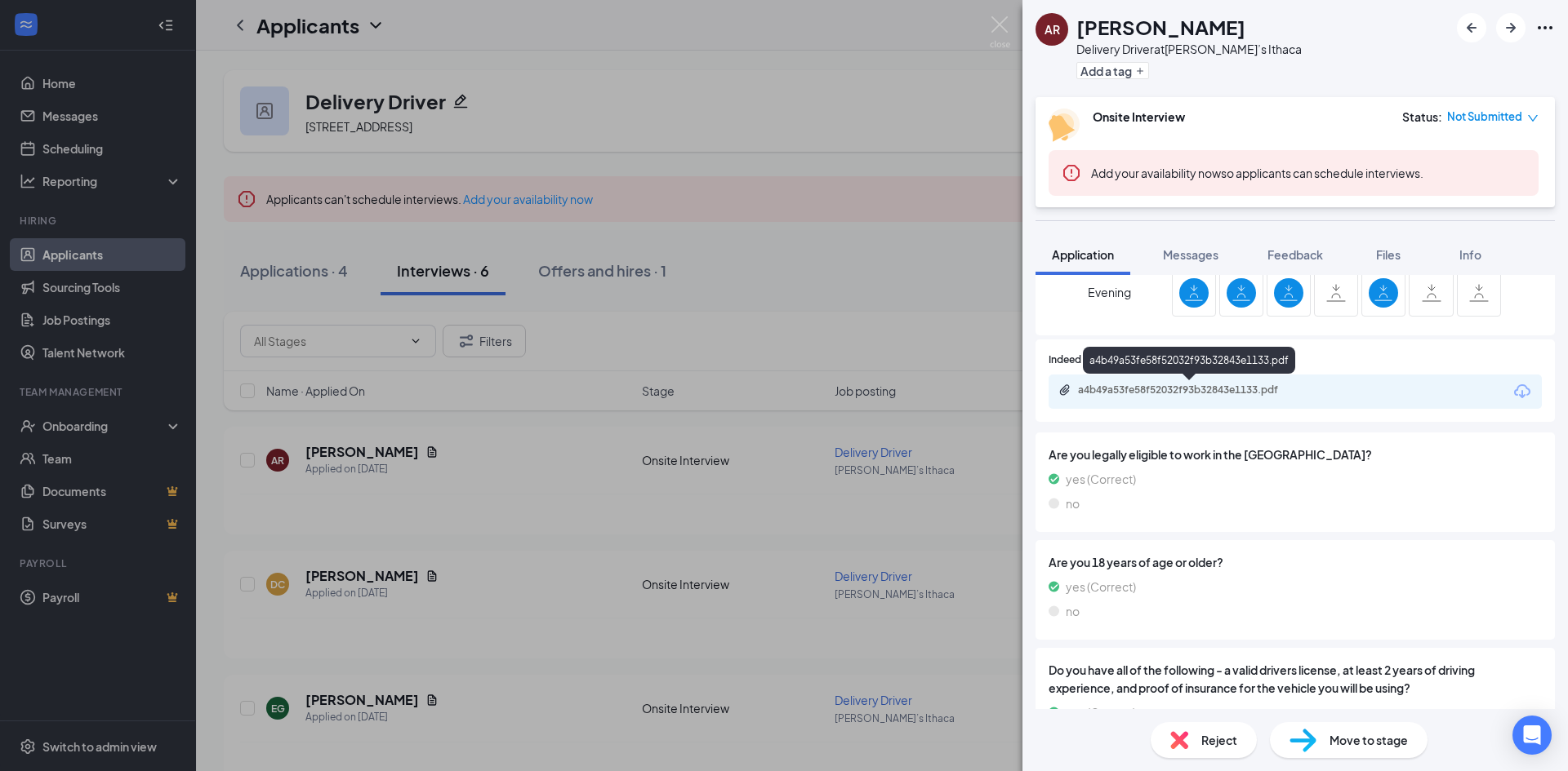
click at [1229, 391] on div "a4b49a53fe58f52032f93b32843e1133.pdf" at bounding box center [1193, 390] width 229 height 13
click at [998, 20] on img at bounding box center [1000, 32] width 20 height 32
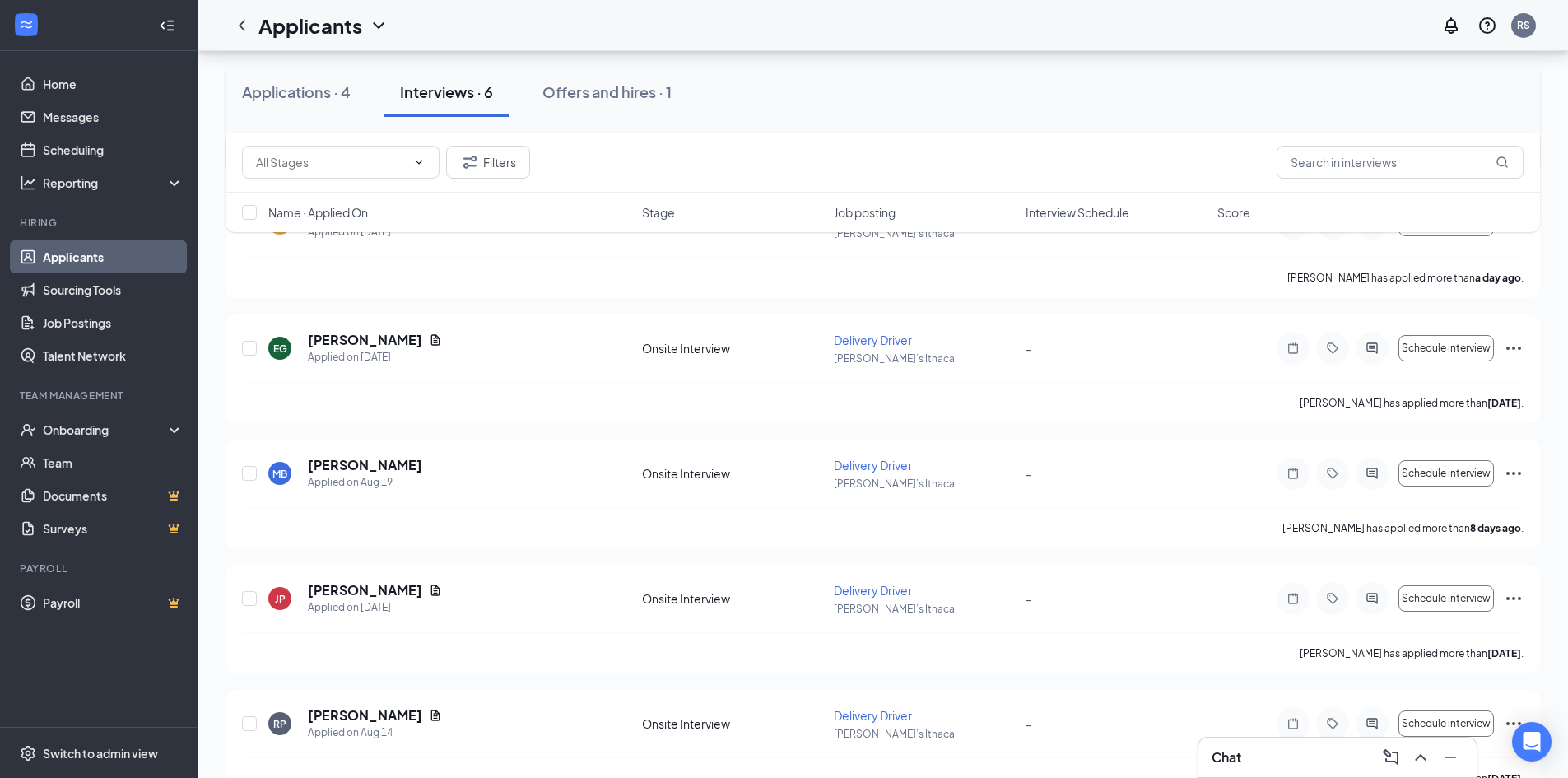
scroll to position [407, 0]
